Goal: Obtain resource: Download file/media

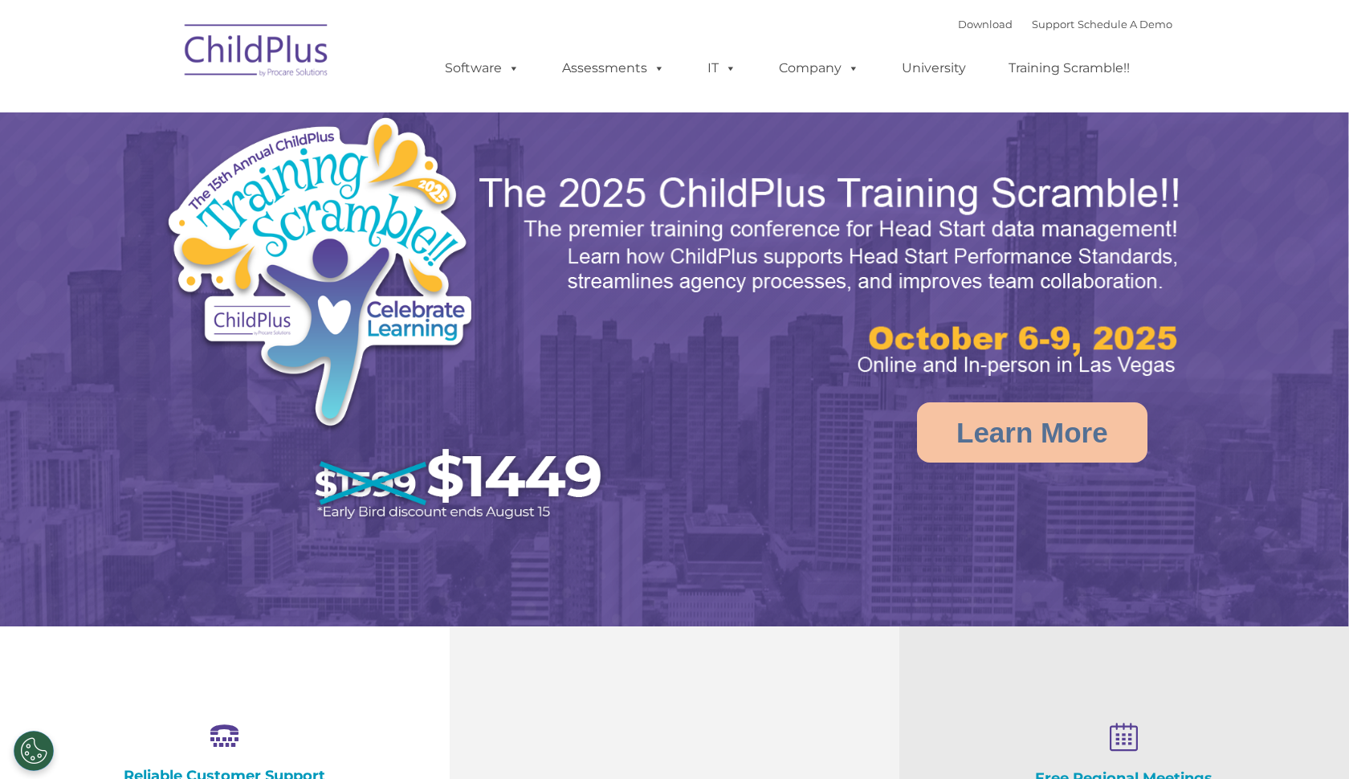
select select "MEDIUM"
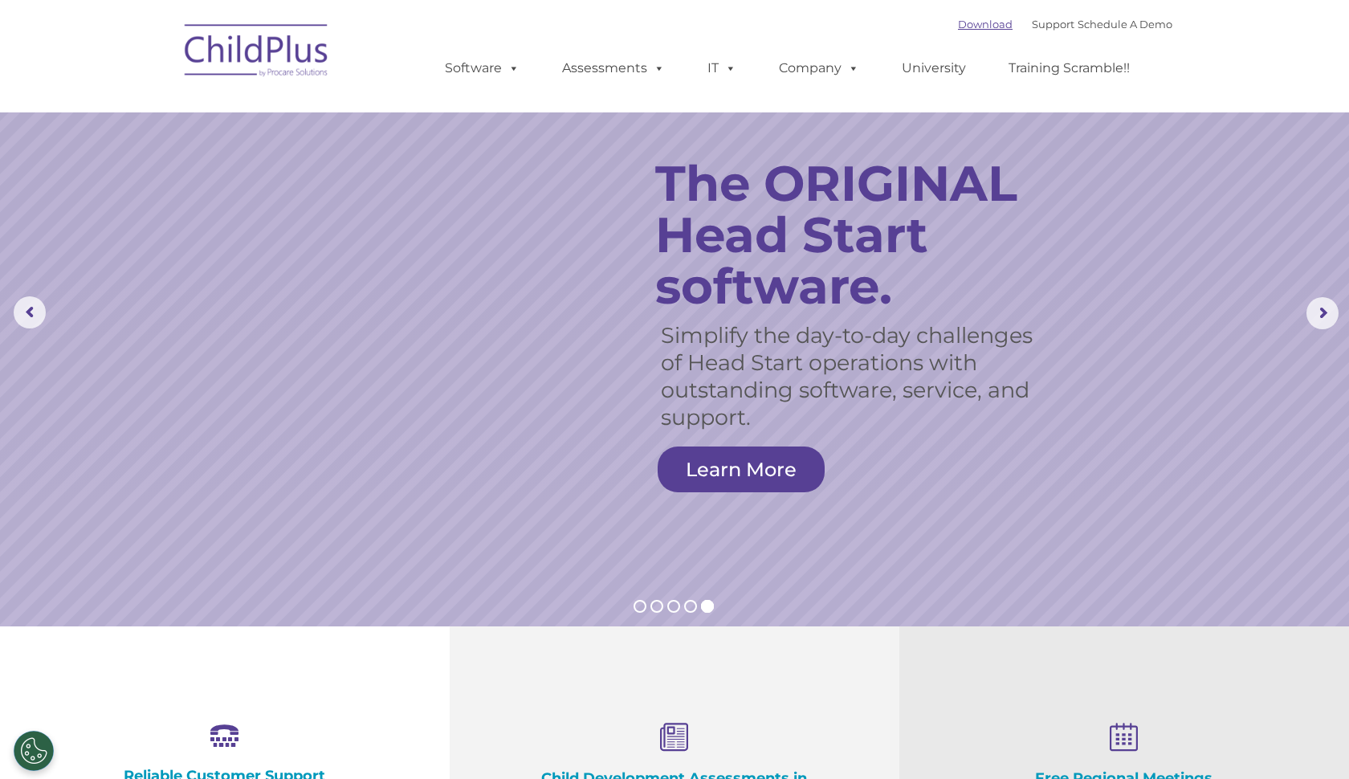
click at [958, 26] on link "Download" at bounding box center [985, 24] width 55 height 13
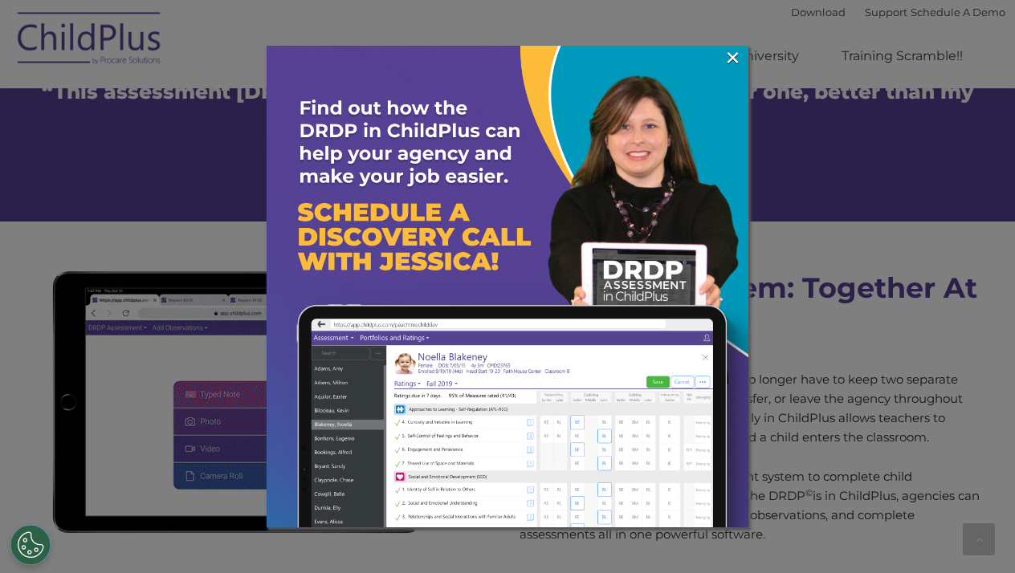
scroll to position [1337, 0]
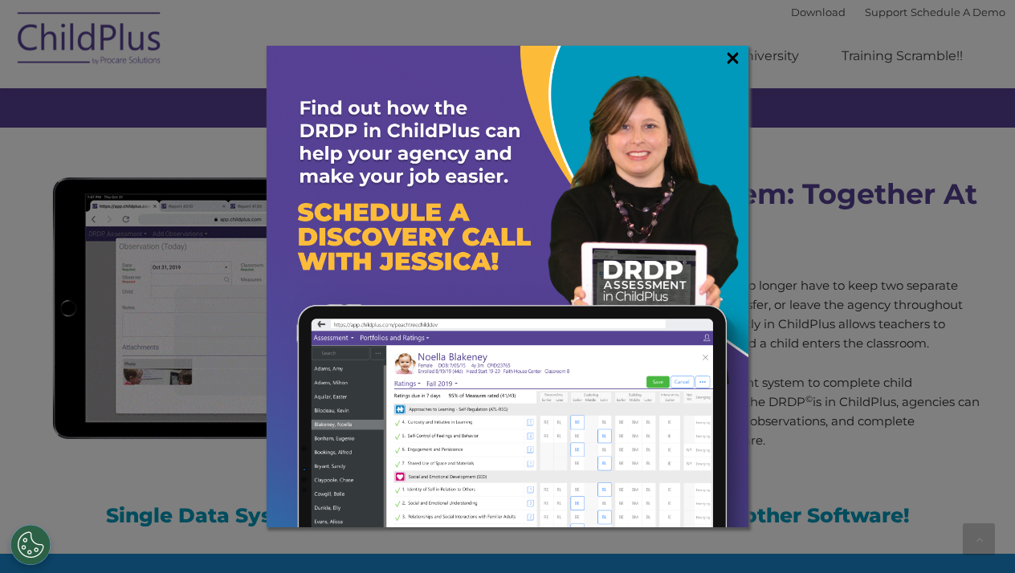
click at [735, 56] on link "×" at bounding box center [733, 58] width 18 height 16
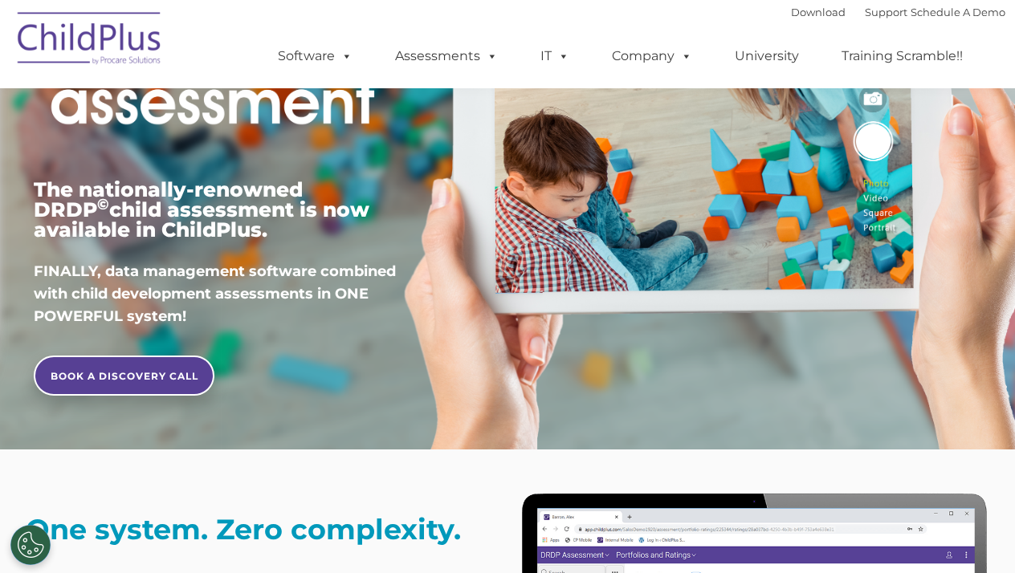
scroll to position [145, 0]
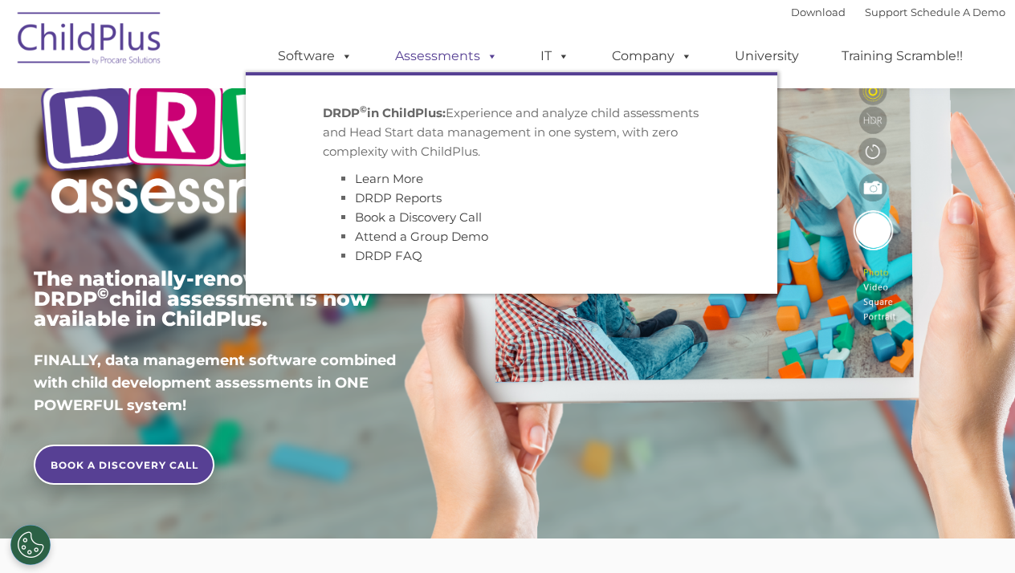
click at [458, 56] on link "Assessments" at bounding box center [446, 56] width 135 height 32
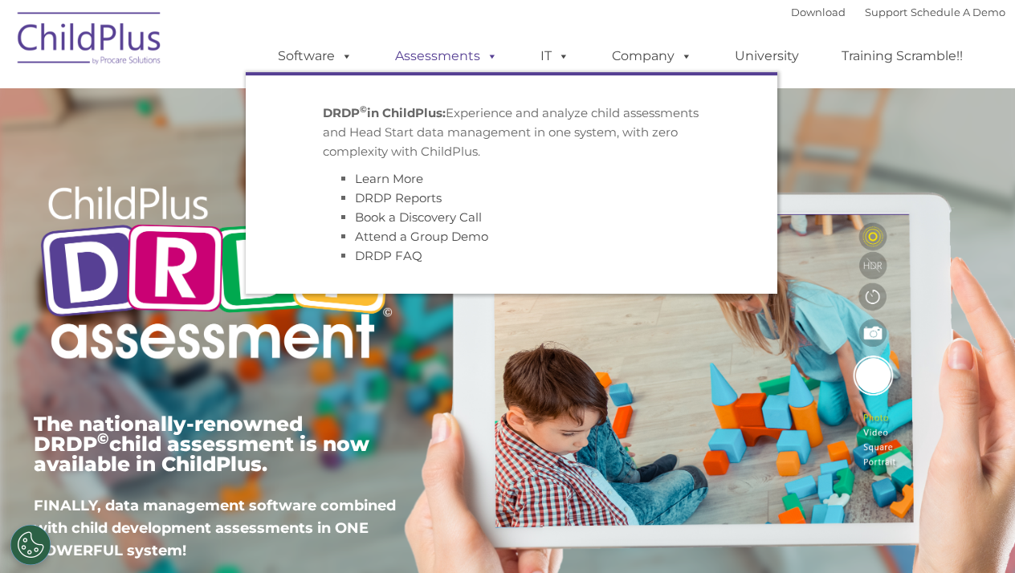
click at [461, 55] on link "Assessments" at bounding box center [446, 56] width 135 height 32
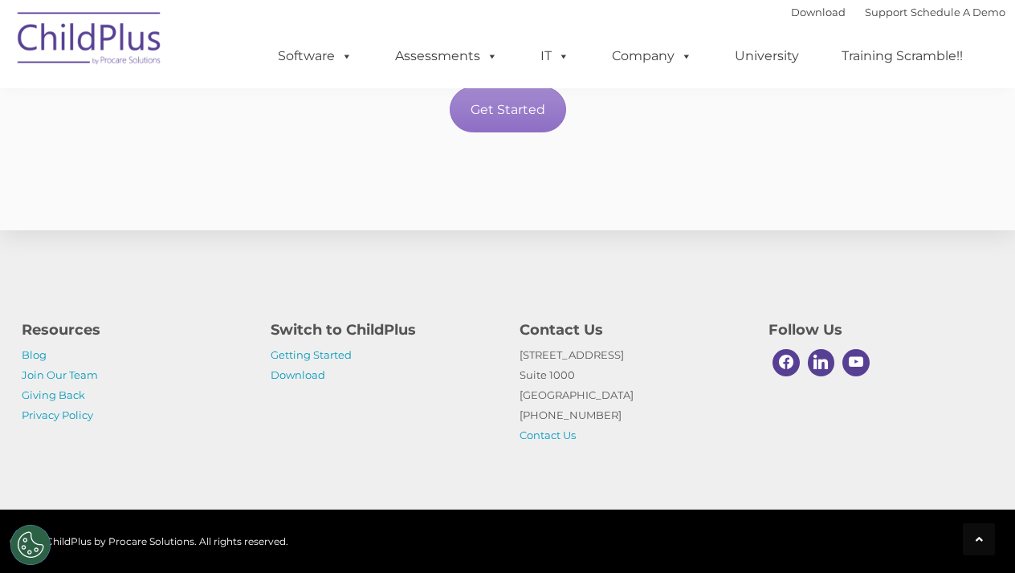
scroll to position [2969, 0]
click at [337, 350] on link "Getting Started" at bounding box center [311, 355] width 81 height 13
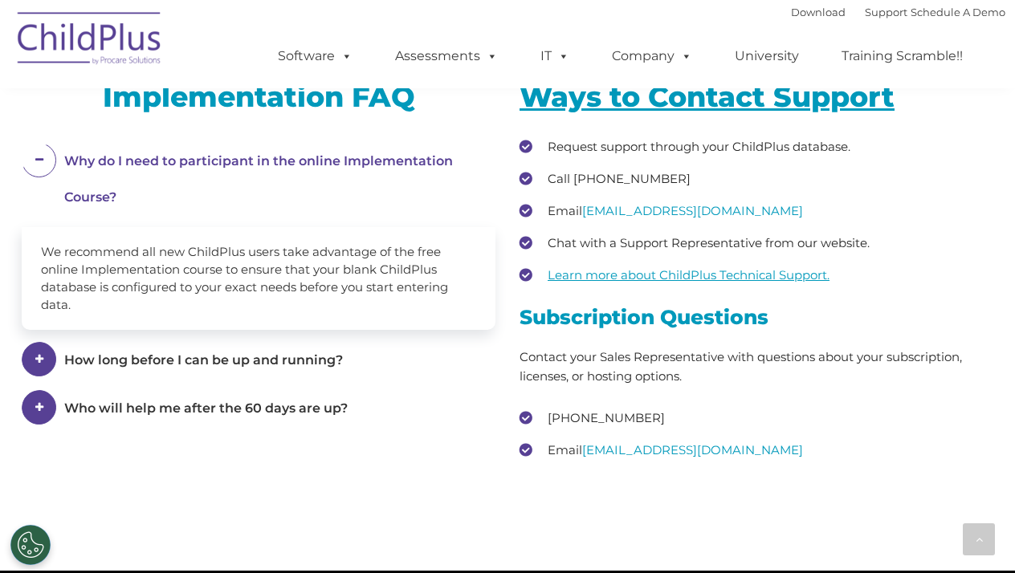
scroll to position [2205, 0]
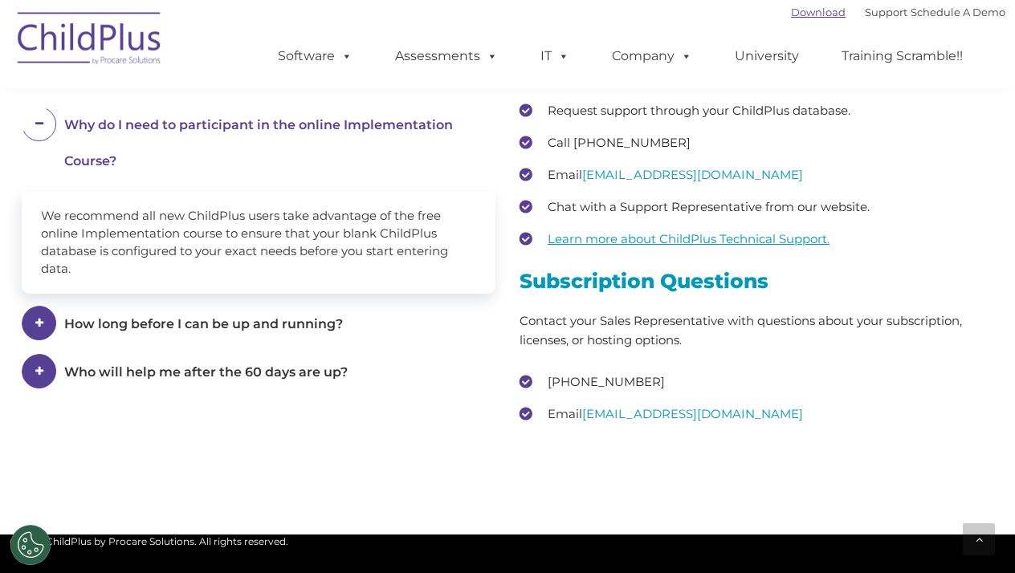
click at [797, 7] on link "Download" at bounding box center [818, 12] width 55 height 13
